Goal: Navigation & Orientation: Find specific page/section

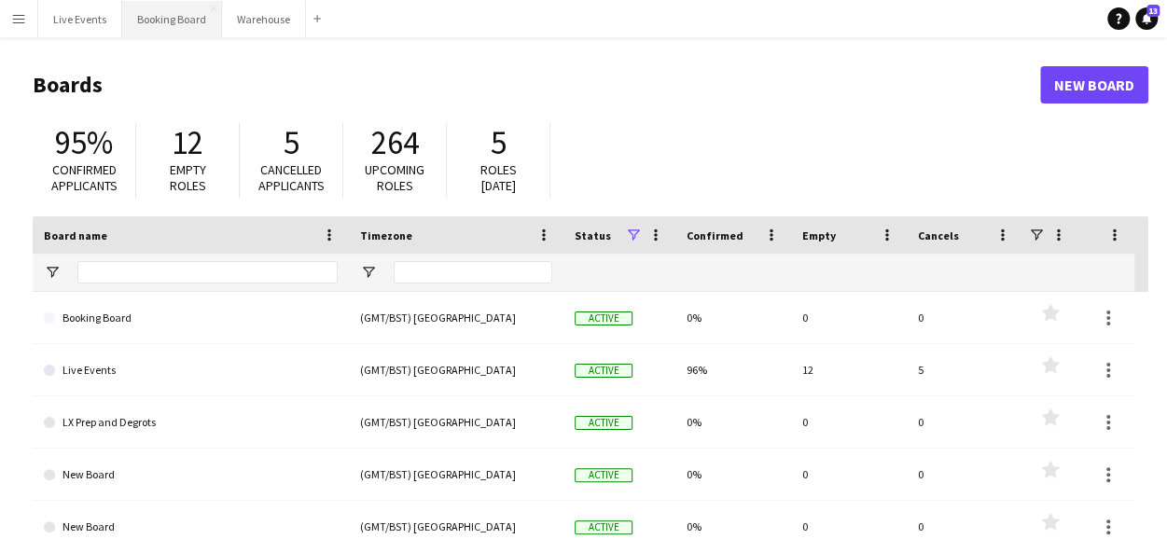
click at [180, 21] on button "Booking Board Close" at bounding box center [172, 19] width 100 height 36
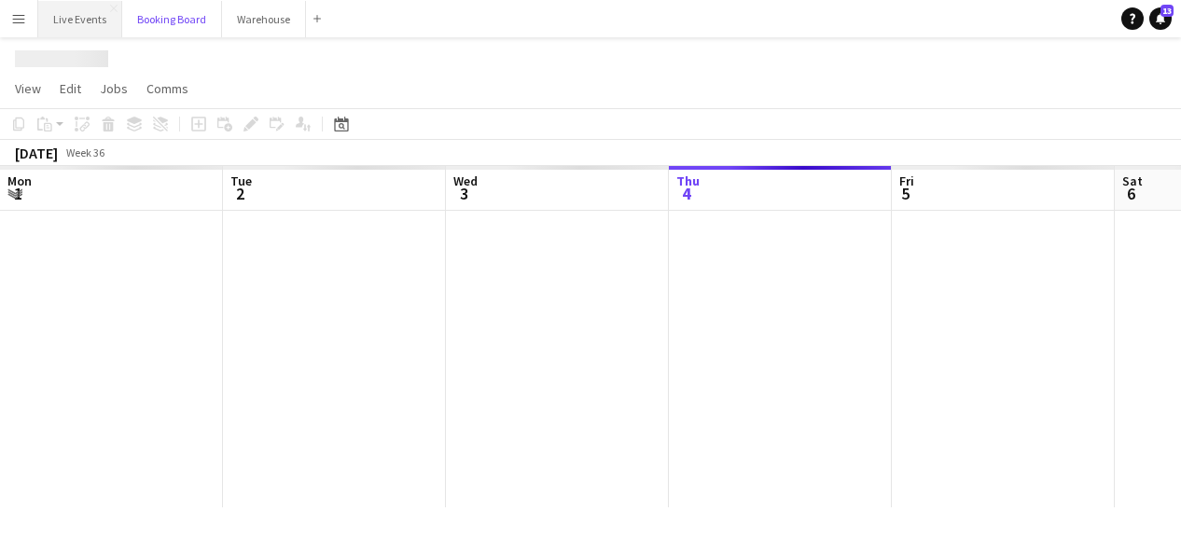
scroll to position [0, 446]
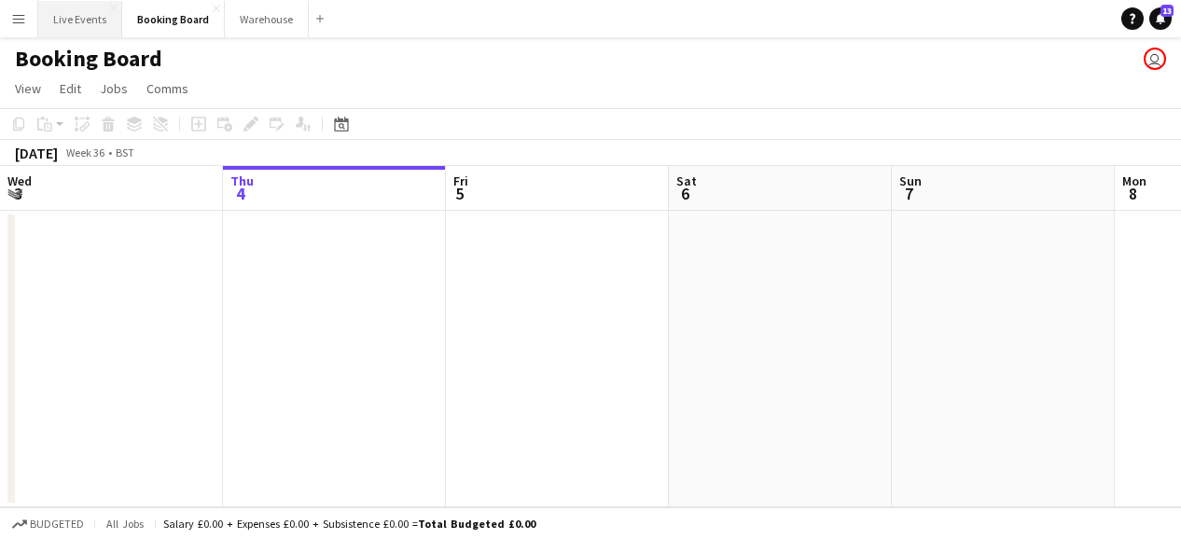
click at [85, 23] on button "Live Events Close" at bounding box center [80, 19] width 84 height 36
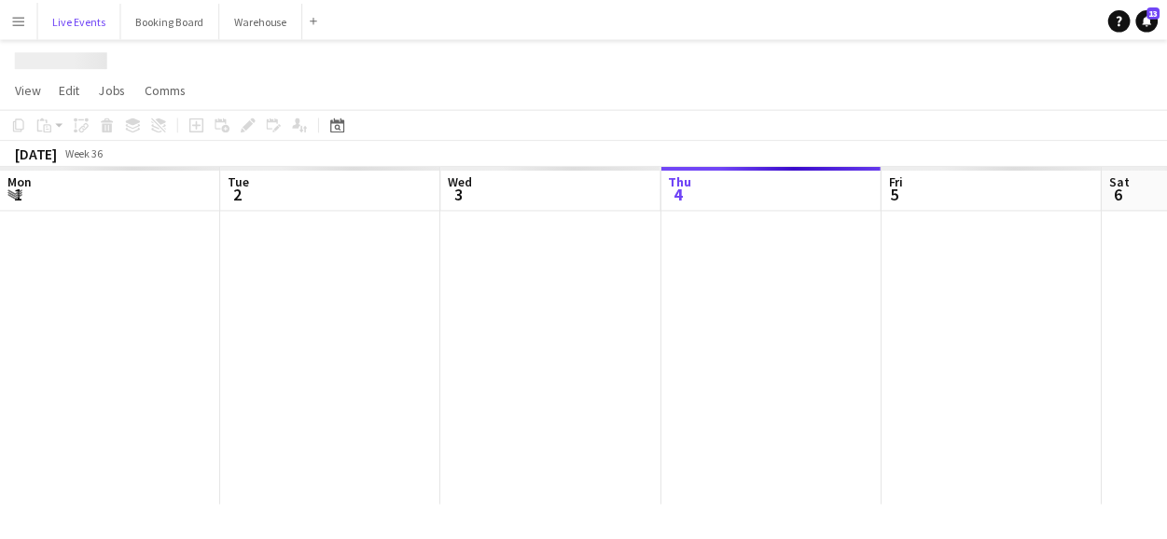
scroll to position [0, 446]
